Goal: Information Seeking & Learning: Learn about a topic

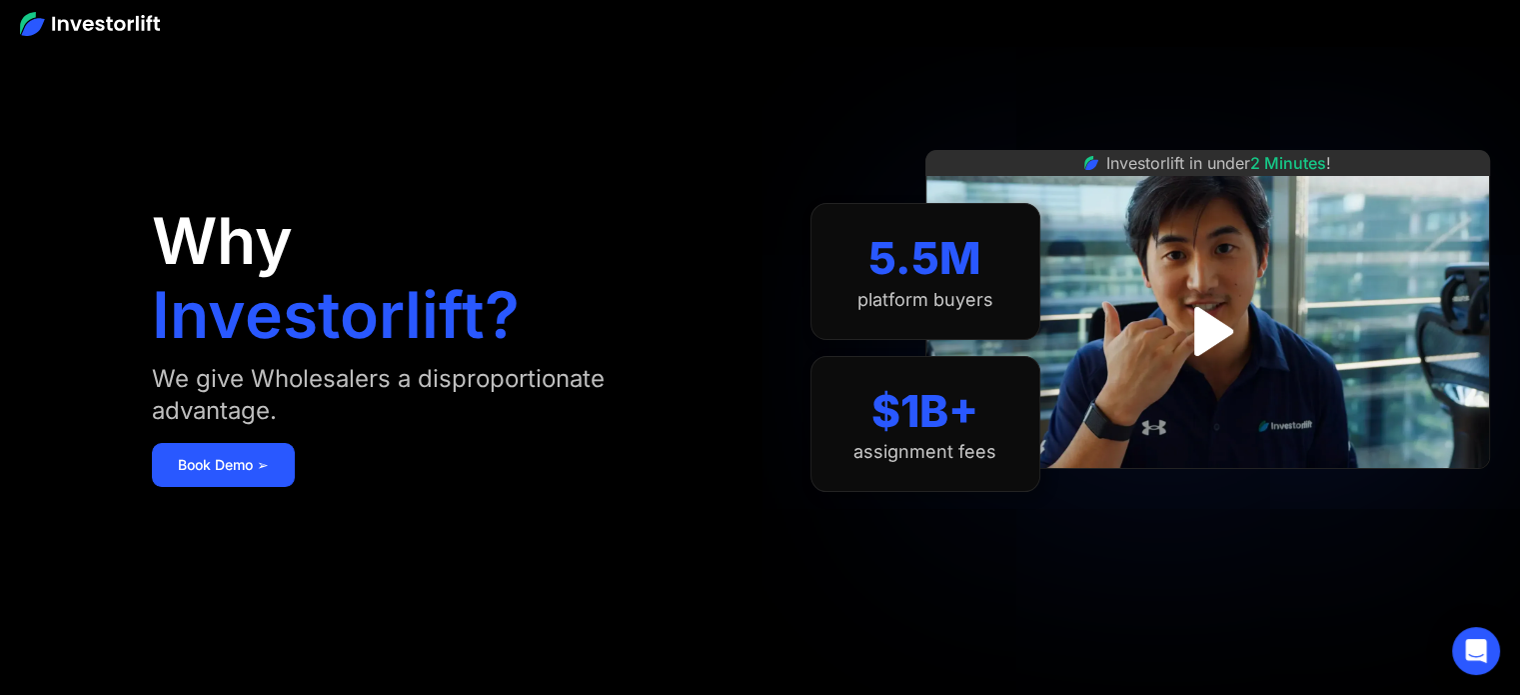
click at [142, 27] on img at bounding box center [90, 24] width 140 height 24
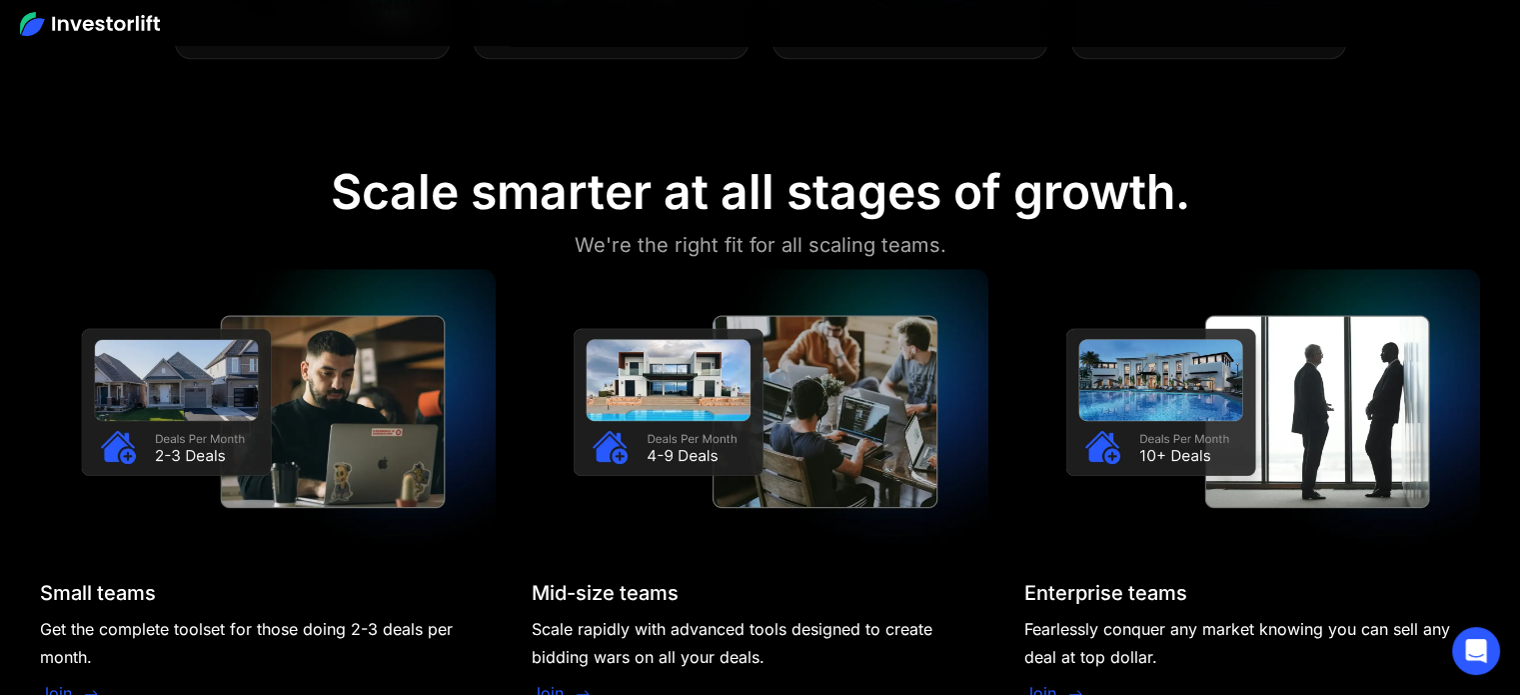
scroll to position [1760, 0]
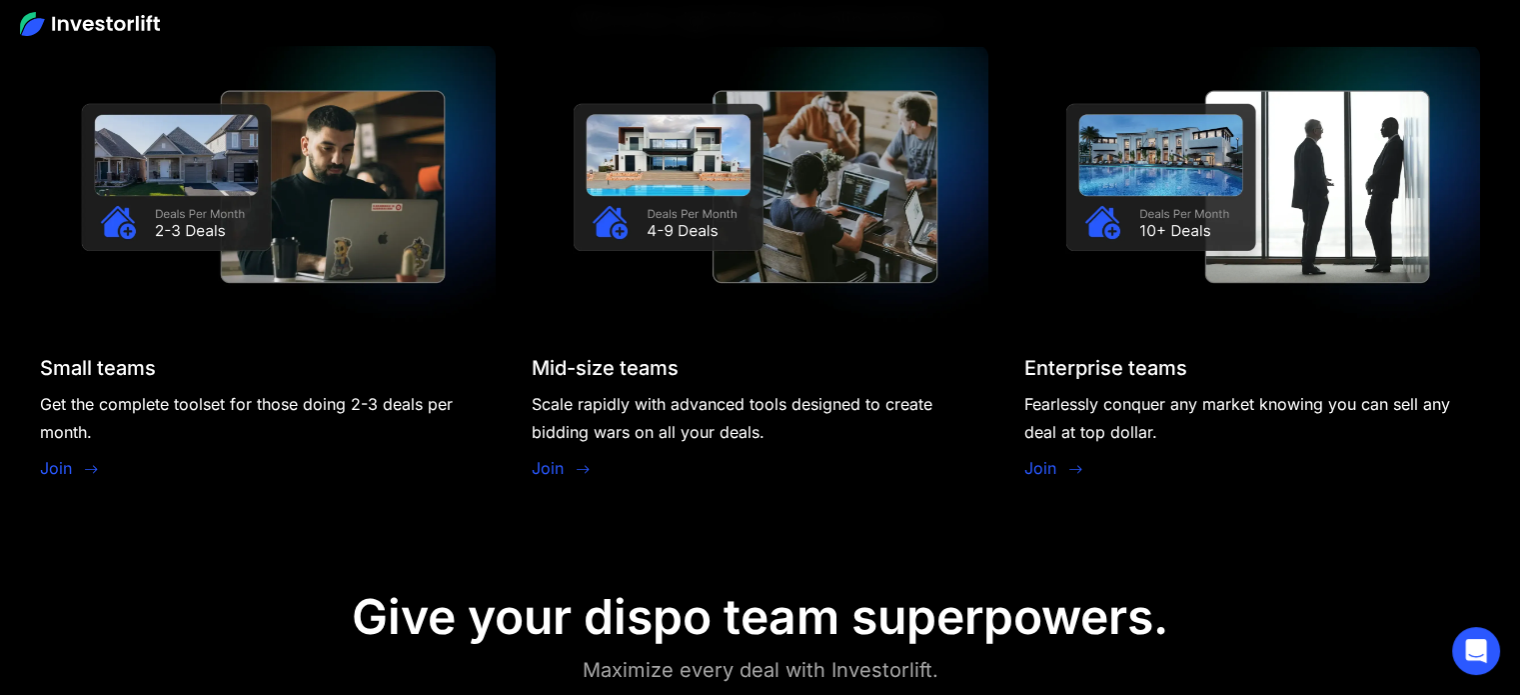
click at [304, 259] on img at bounding box center [268, 186] width 456 height 285
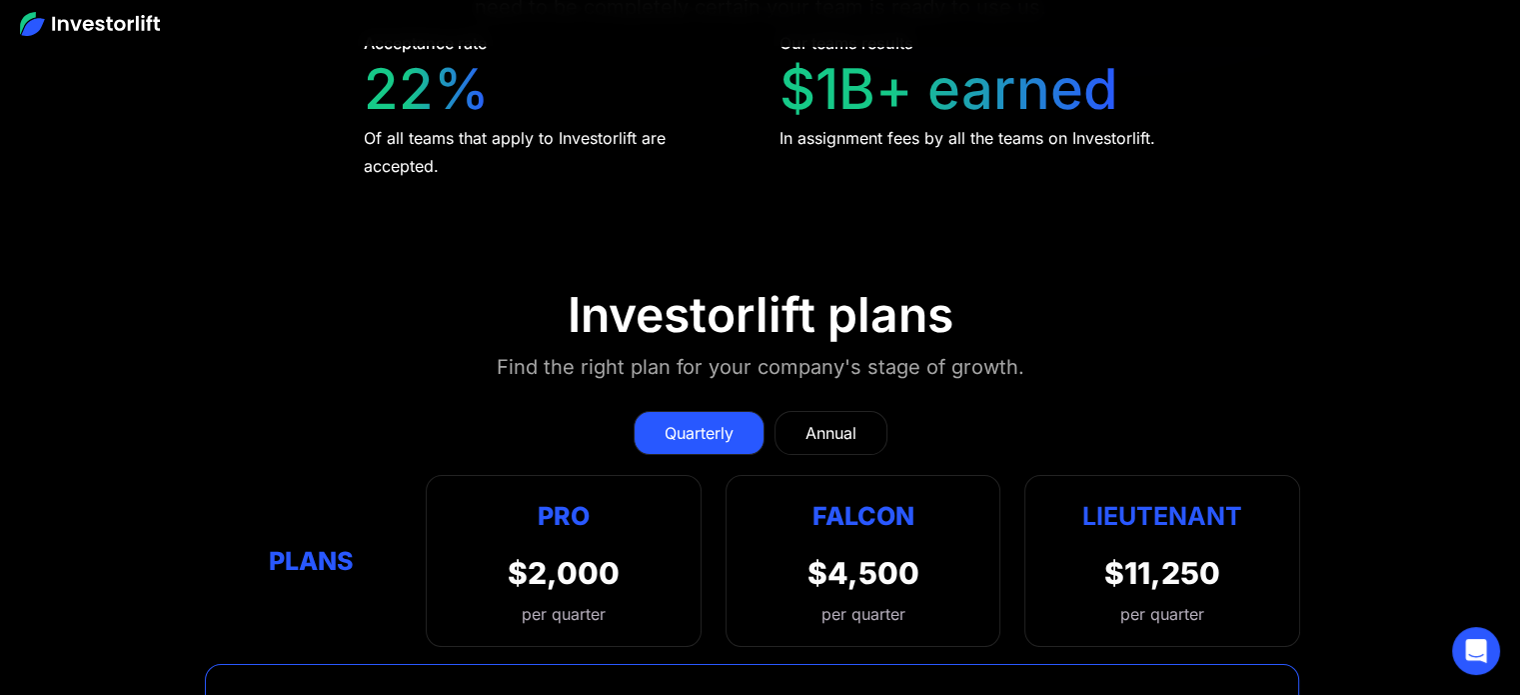
scroll to position [7779, 0]
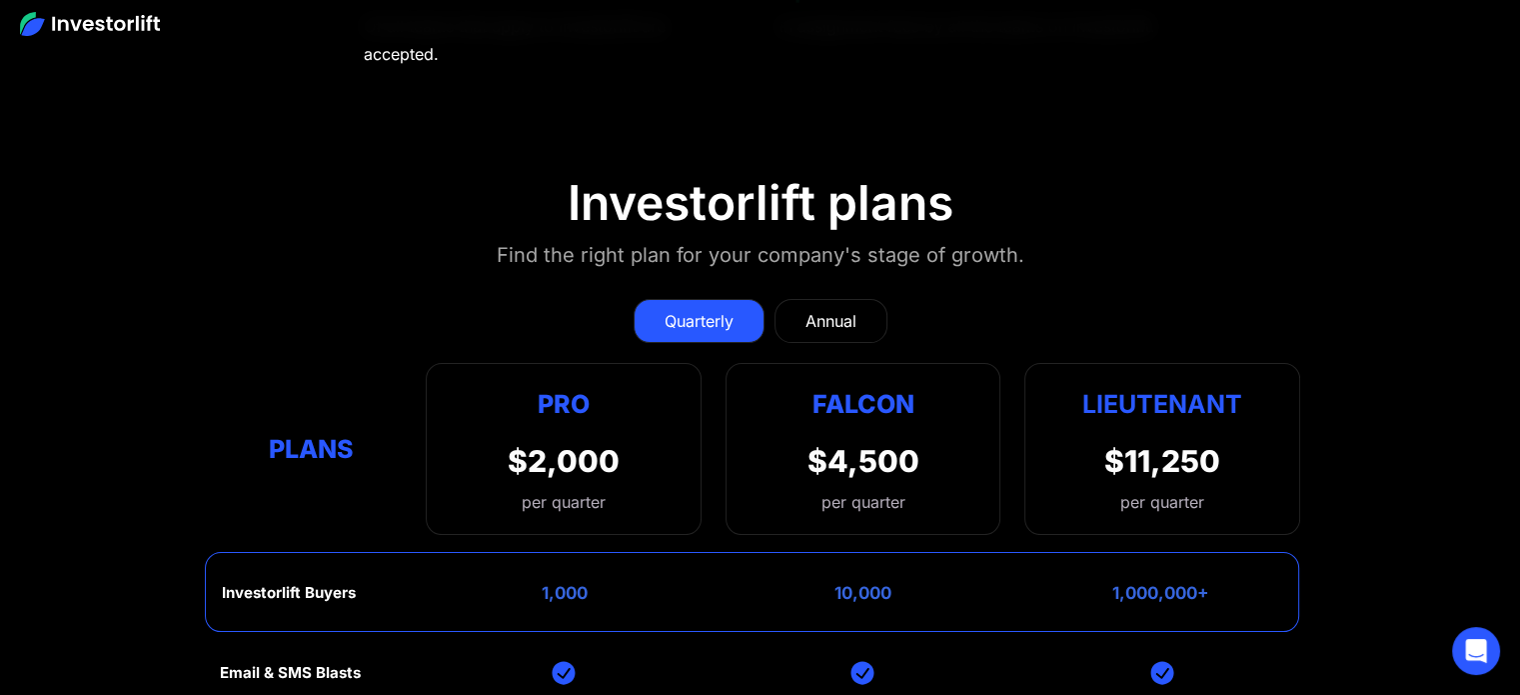
click at [835, 309] on div "Annual" at bounding box center [830, 321] width 51 height 24
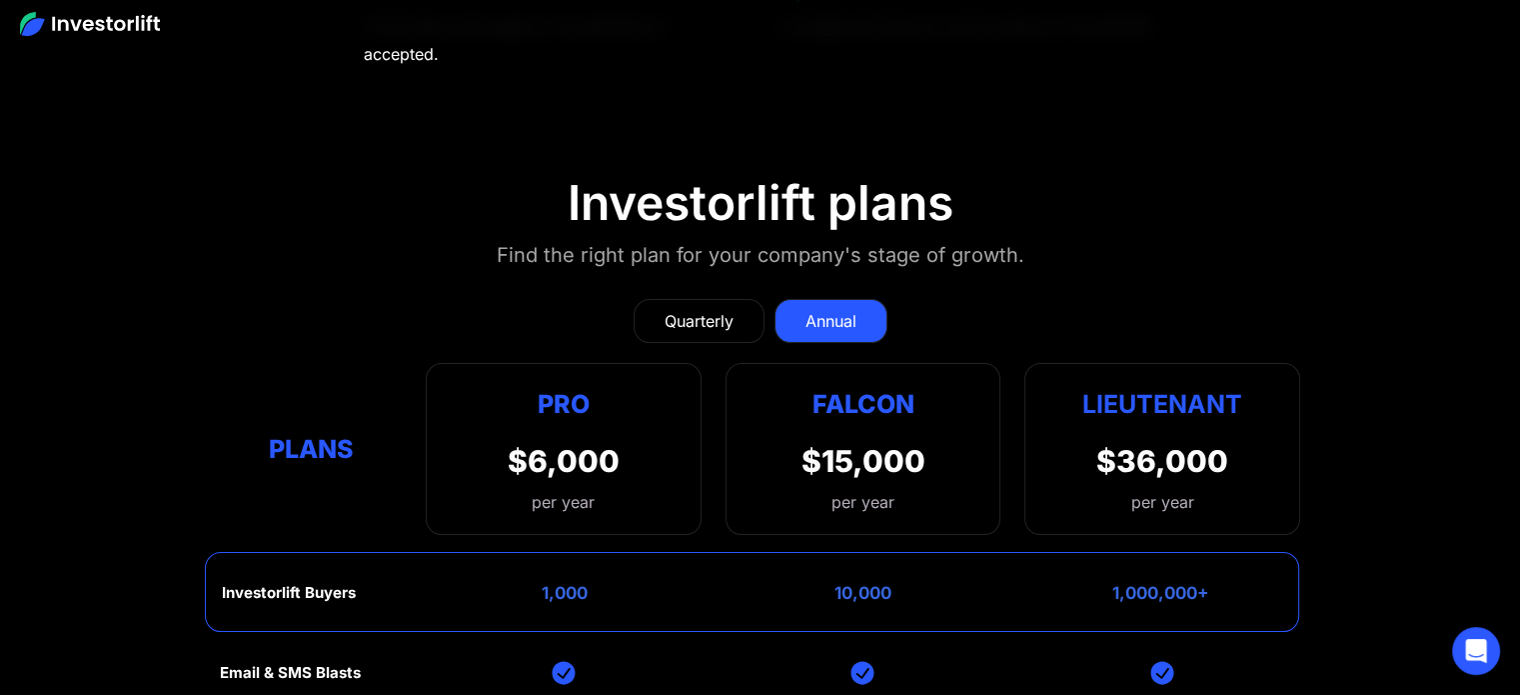
click at [715, 309] on div "Quarterly" at bounding box center [699, 321] width 69 height 24
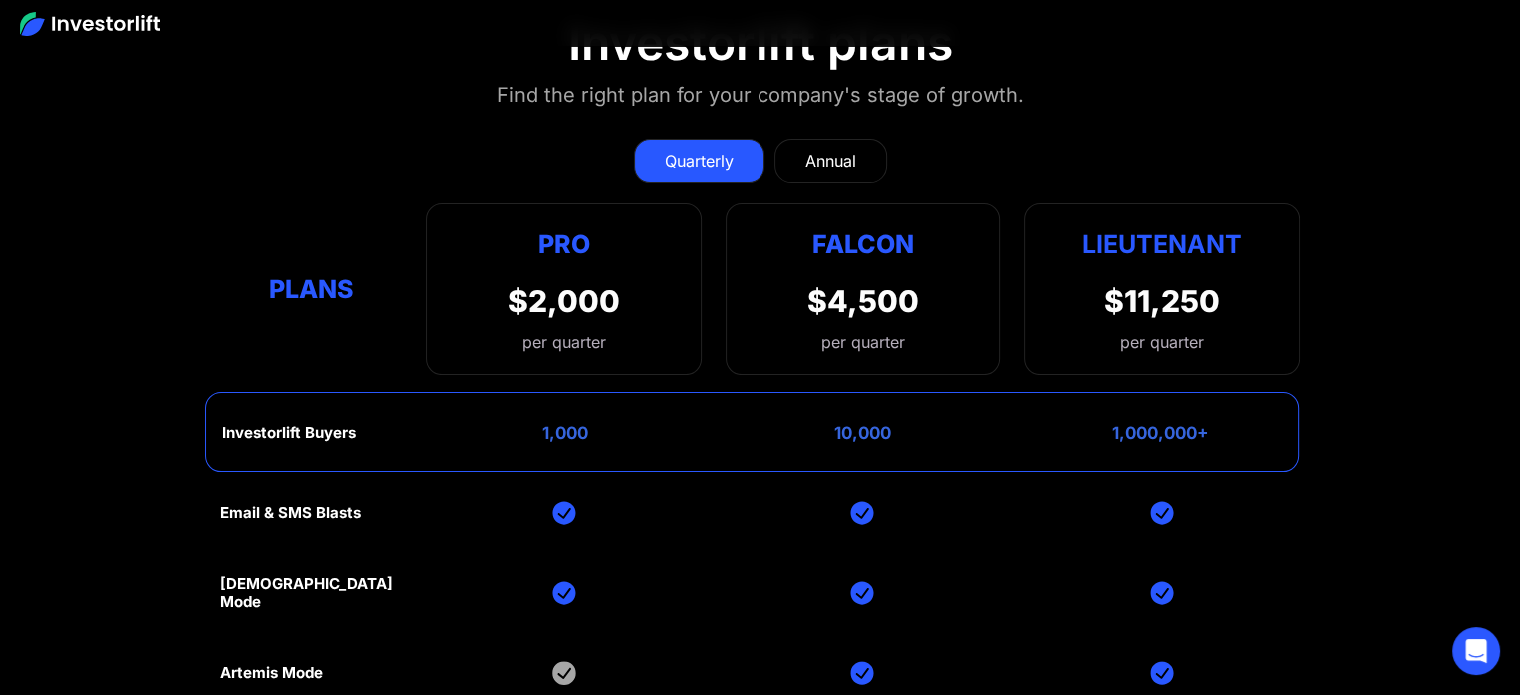
scroll to position [7985, 0]
